Goal: Task Accomplishment & Management: Complete application form

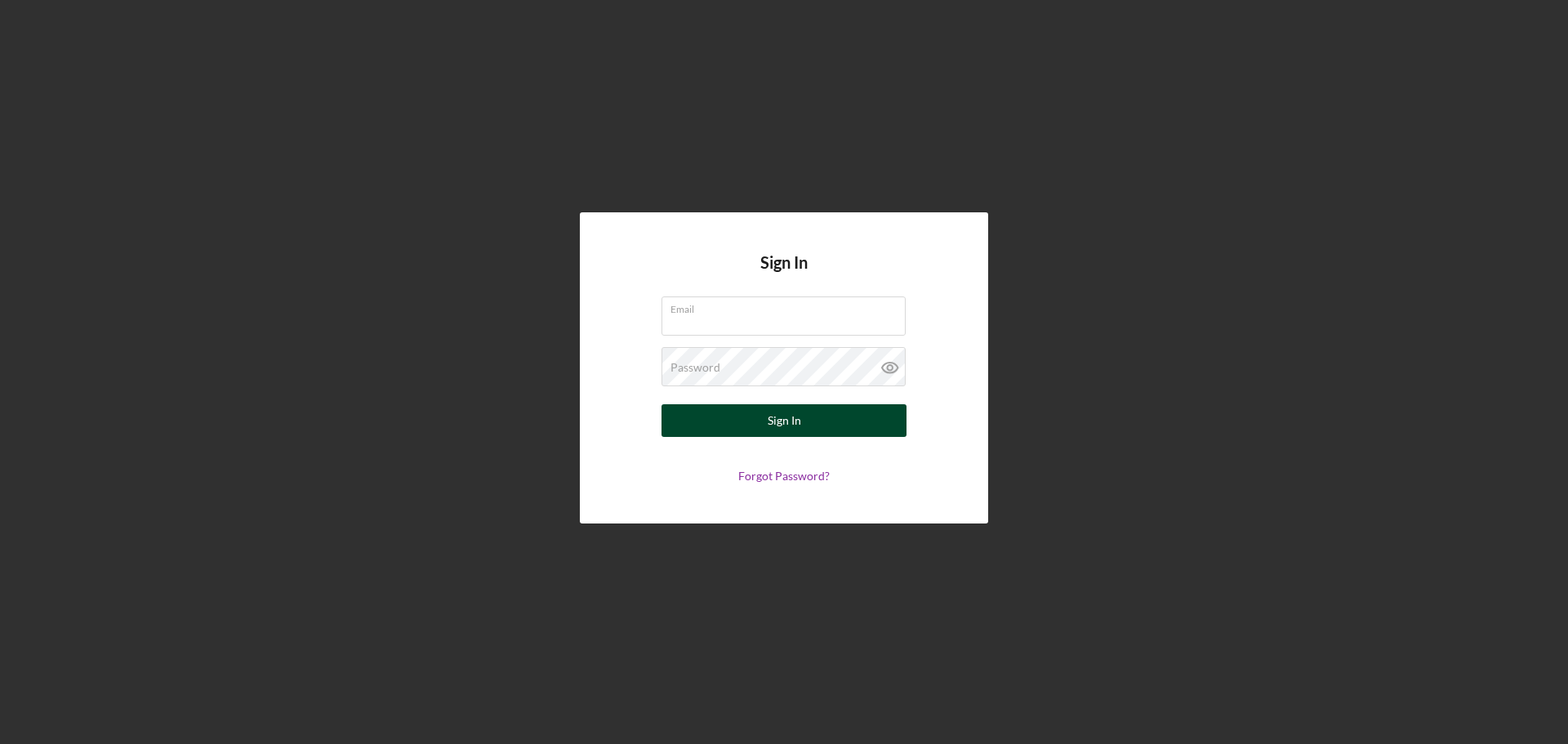
type input "[PERSON_NAME][EMAIL_ADDRESS][DOMAIN_NAME]"
click at [838, 421] on button "Sign In" at bounding box center [784, 420] width 245 height 33
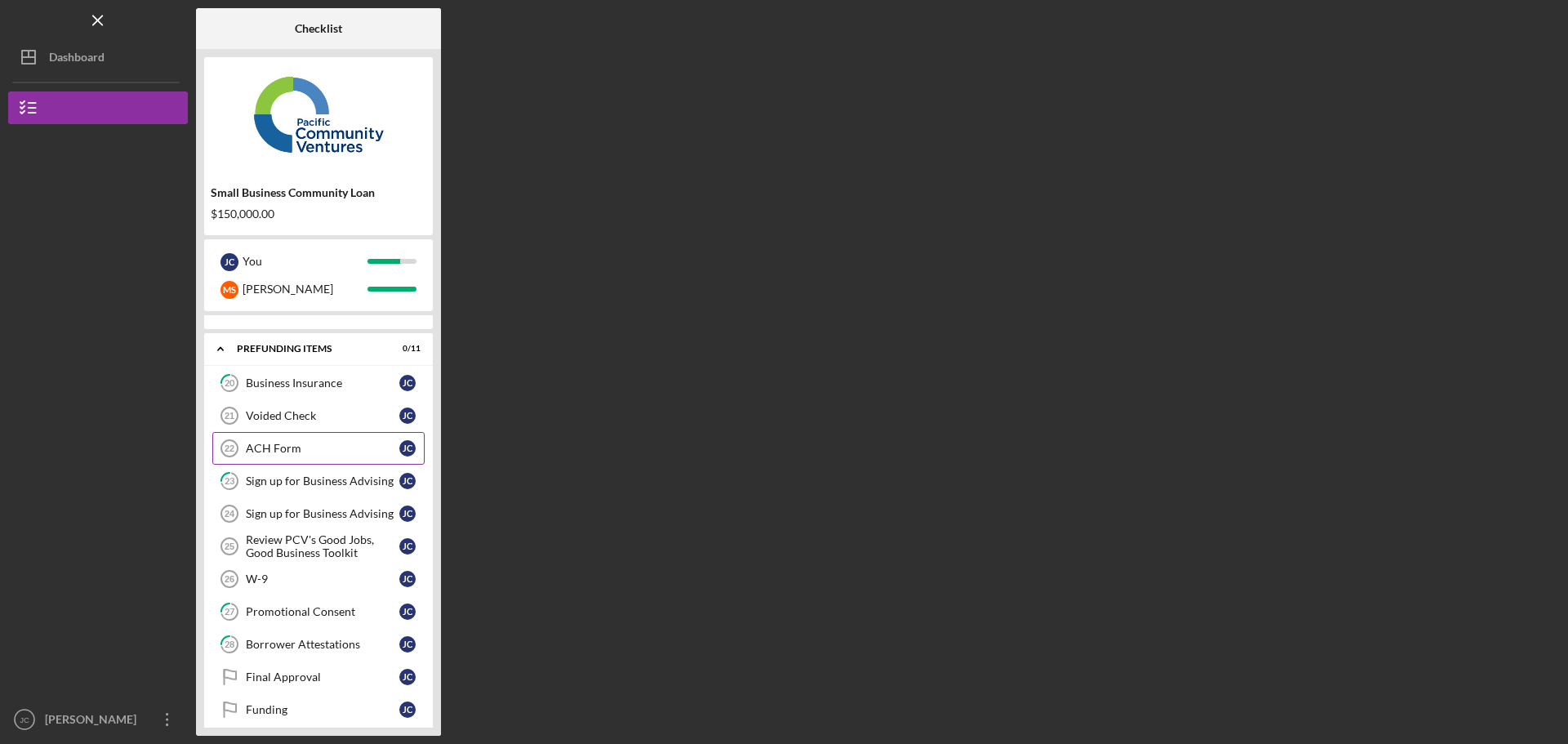
scroll to position [107, 0]
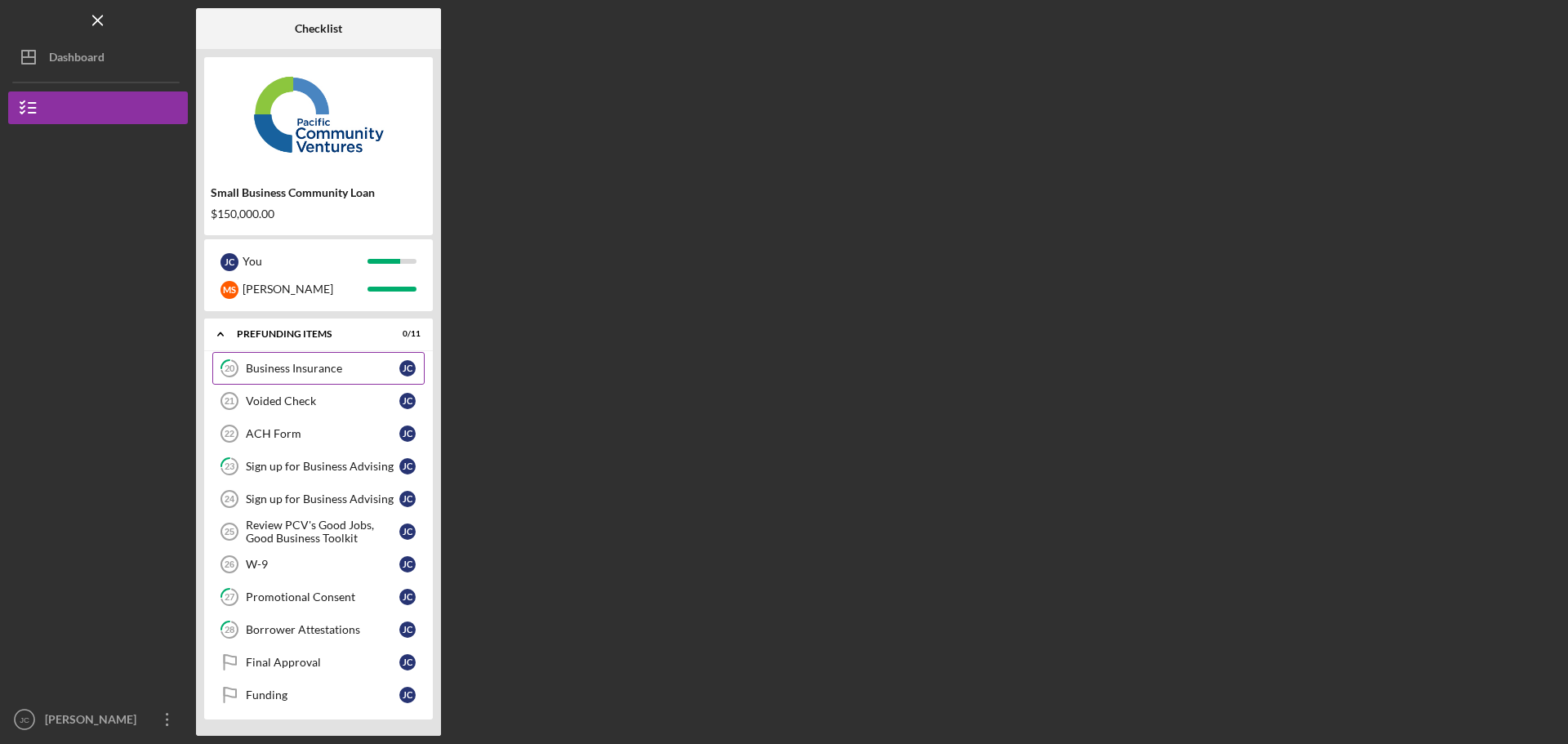
click at [278, 372] on div "Business Insurance" at bounding box center [323, 368] width 153 height 13
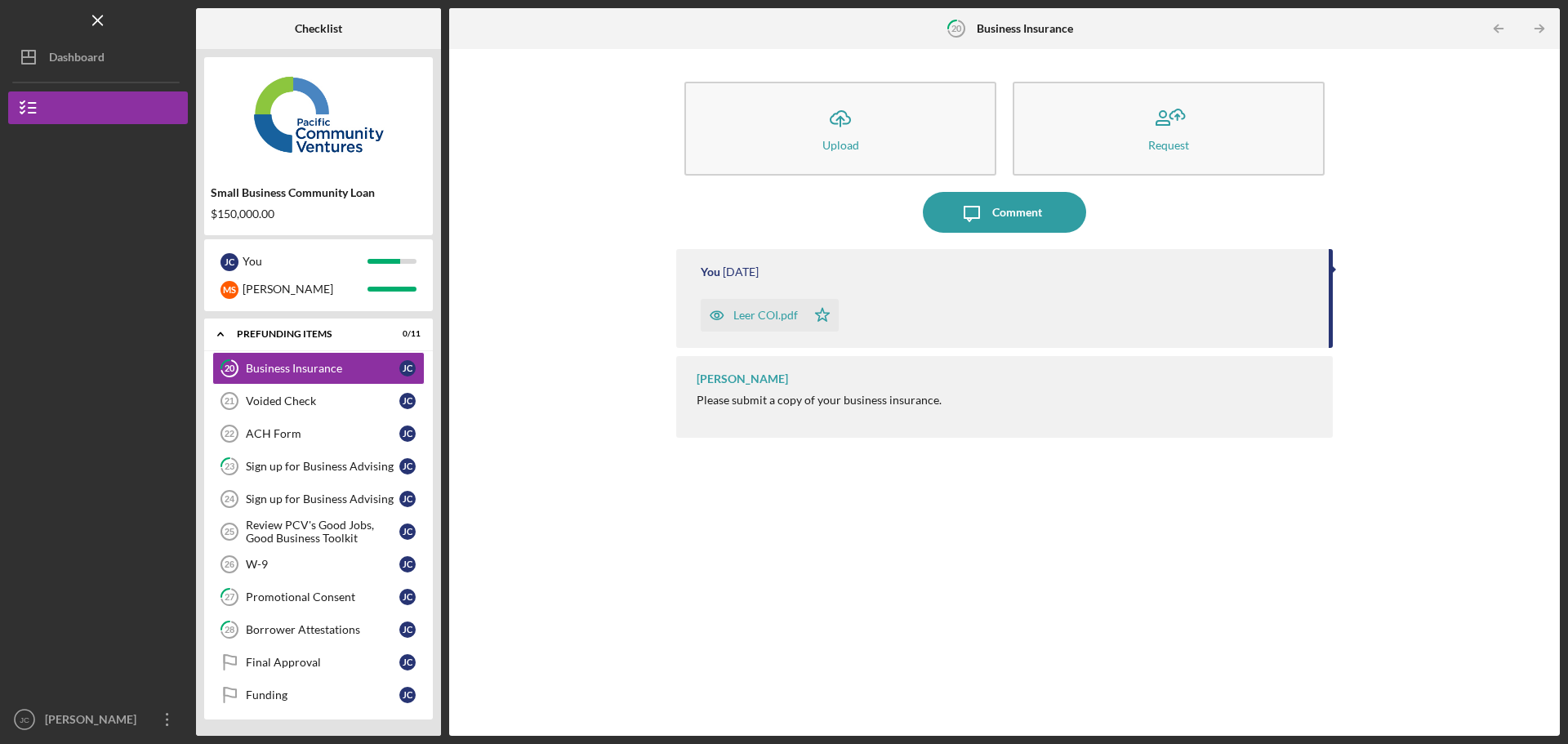
click at [770, 319] on div "Leer COI.pdf" at bounding box center [765, 315] width 65 height 13
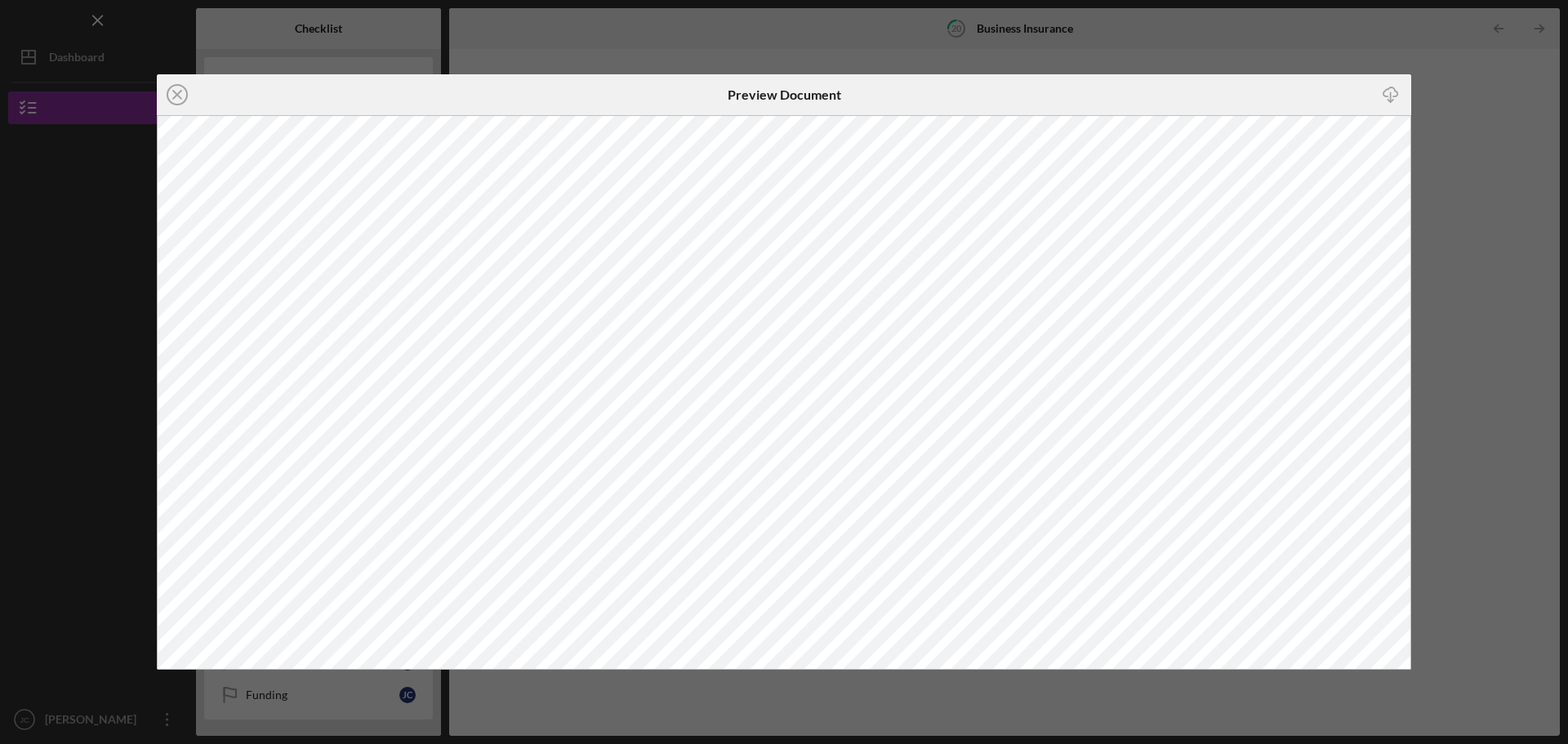
click at [1524, 375] on div "Icon/Close Preview Document Icon/Download" at bounding box center [784, 372] width 1568 height 744
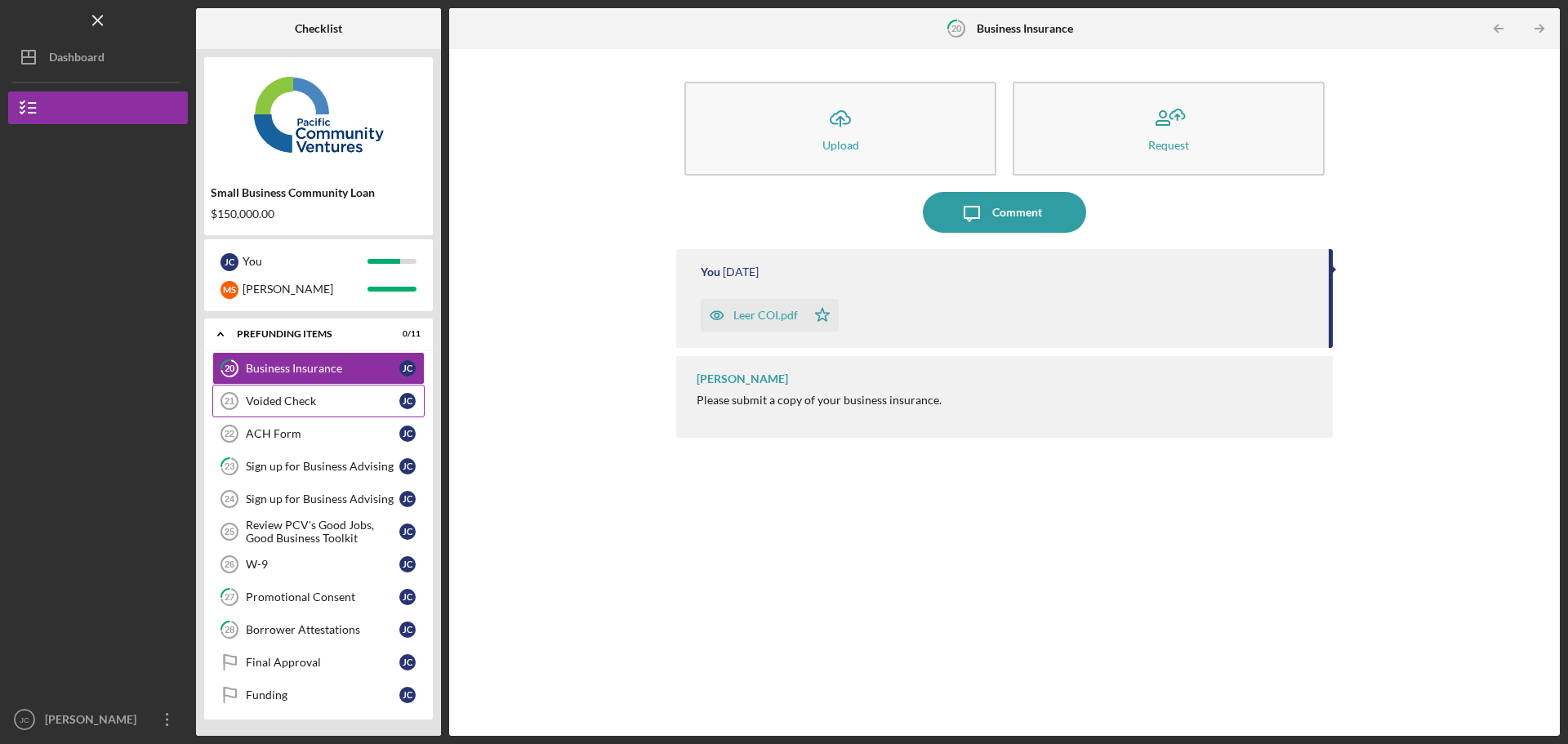
click at [276, 397] on div "Voided Check" at bounding box center [323, 401] width 153 height 13
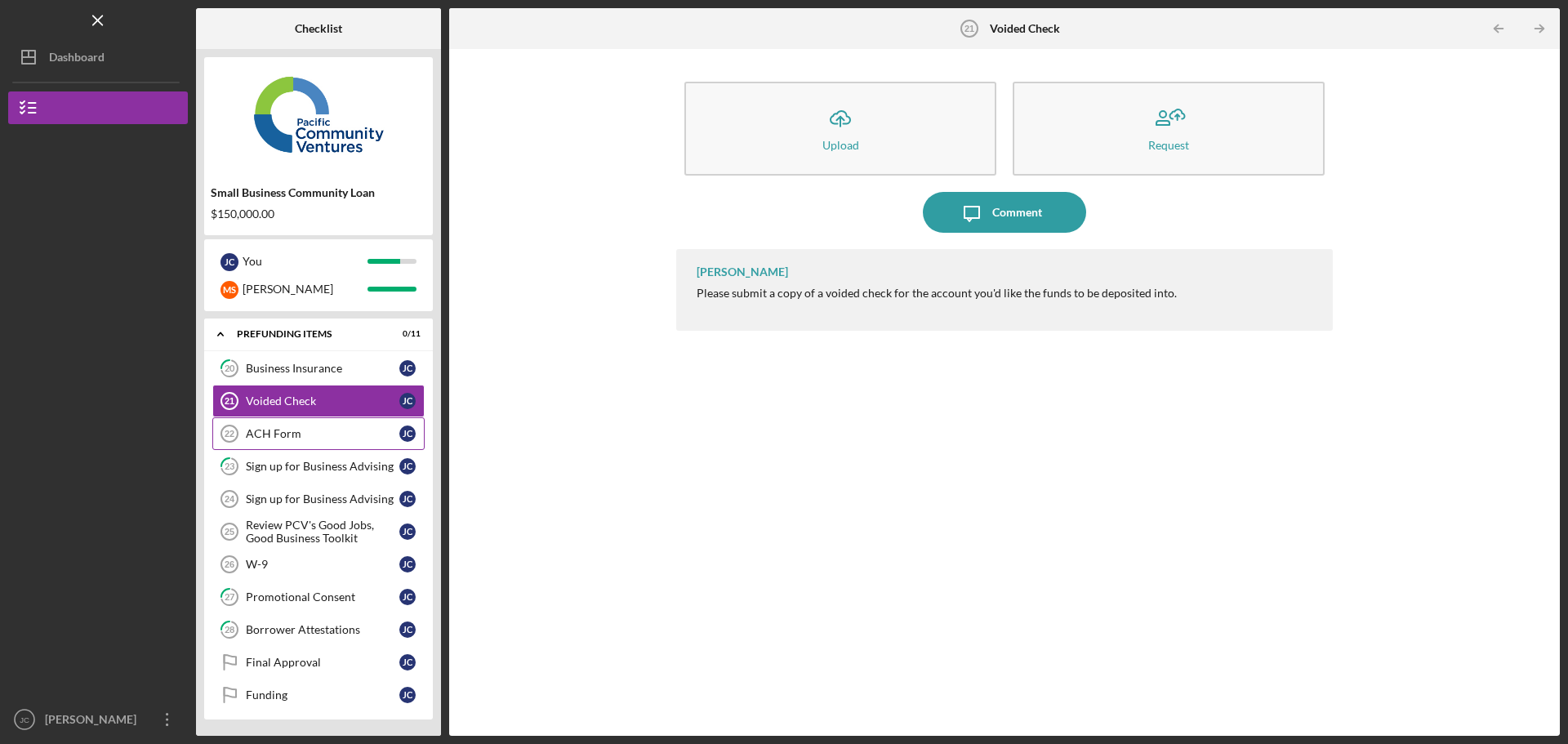
click at [259, 436] on div "ACH Form" at bounding box center [323, 434] width 153 height 13
